Goal: Navigation & Orientation: Find specific page/section

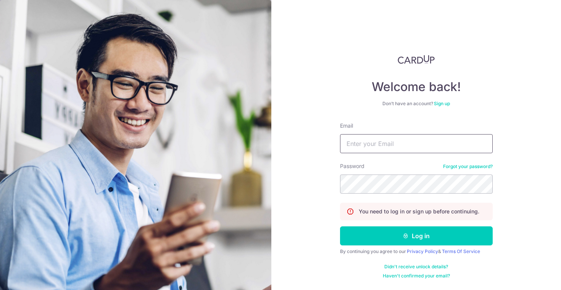
click at [371, 145] on input "Email" at bounding box center [416, 143] width 153 height 19
type input "[EMAIL_ADDRESS][DOMAIN_NAME]"
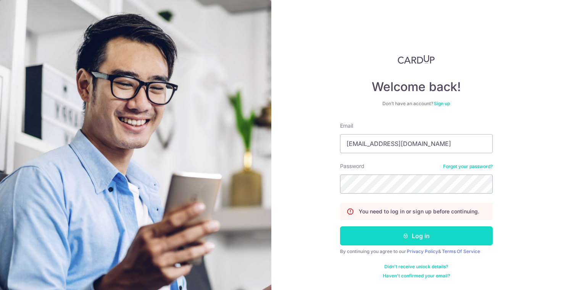
click at [411, 240] on button "Log in" at bounding box center [416, 236] width 153 height 19
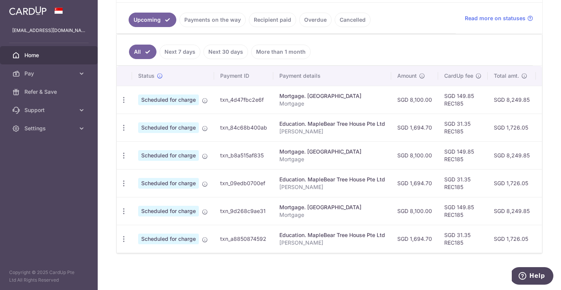
scroll to position [163, 0]
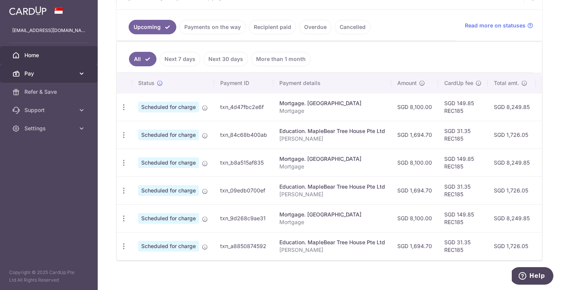
click at [83, 76] on icon at bounding box center [82, 74] width 8 height 8
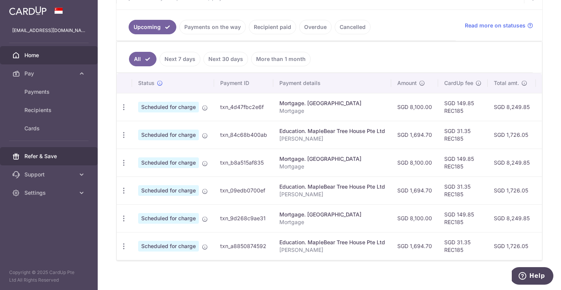
click at [71, 154] on span "Refer & Save" at bounding box center [49, 157] width 50 height 8
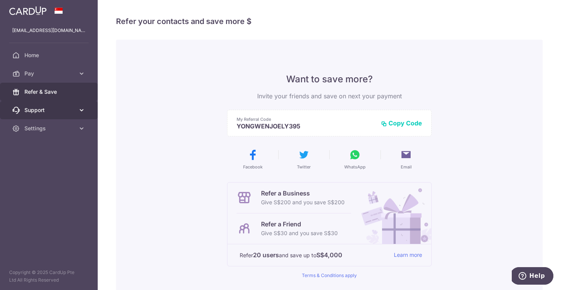
click at [74, 111] on span "Support" at bounding box center [49, 110] width 50 height 8
